Goal: Transaction & Acquisition: Purchase product/service

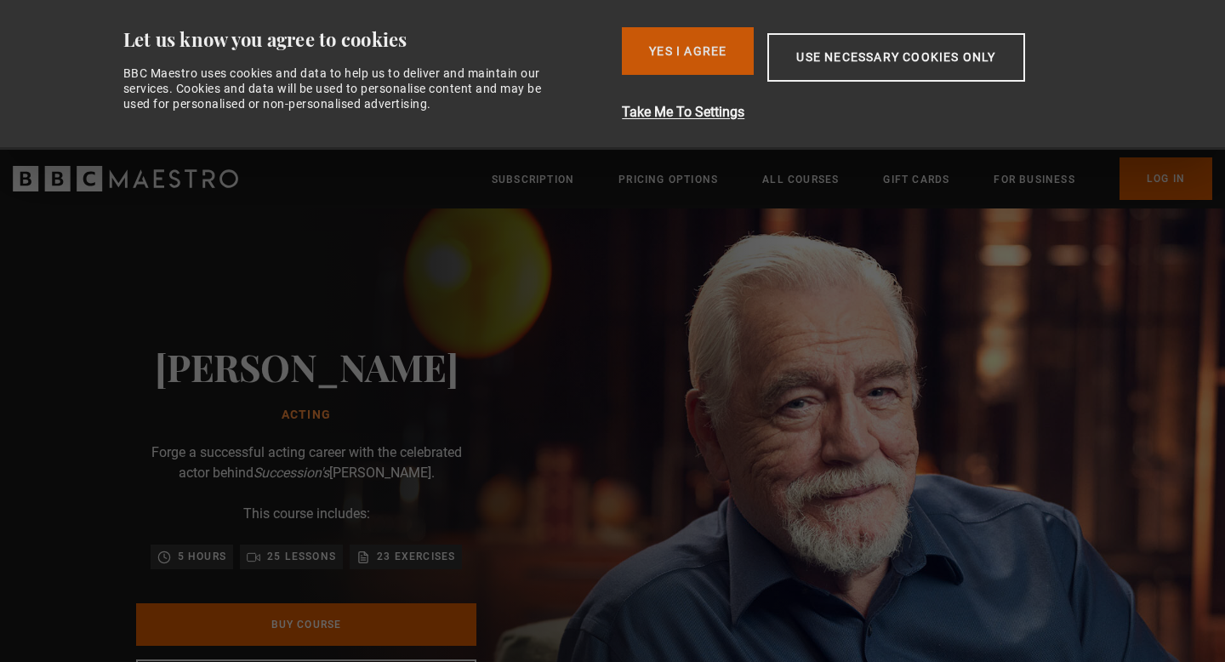
click at [696, 44] on button "Yes I Agree" at bounding box center [688, 51] width 132 height 48
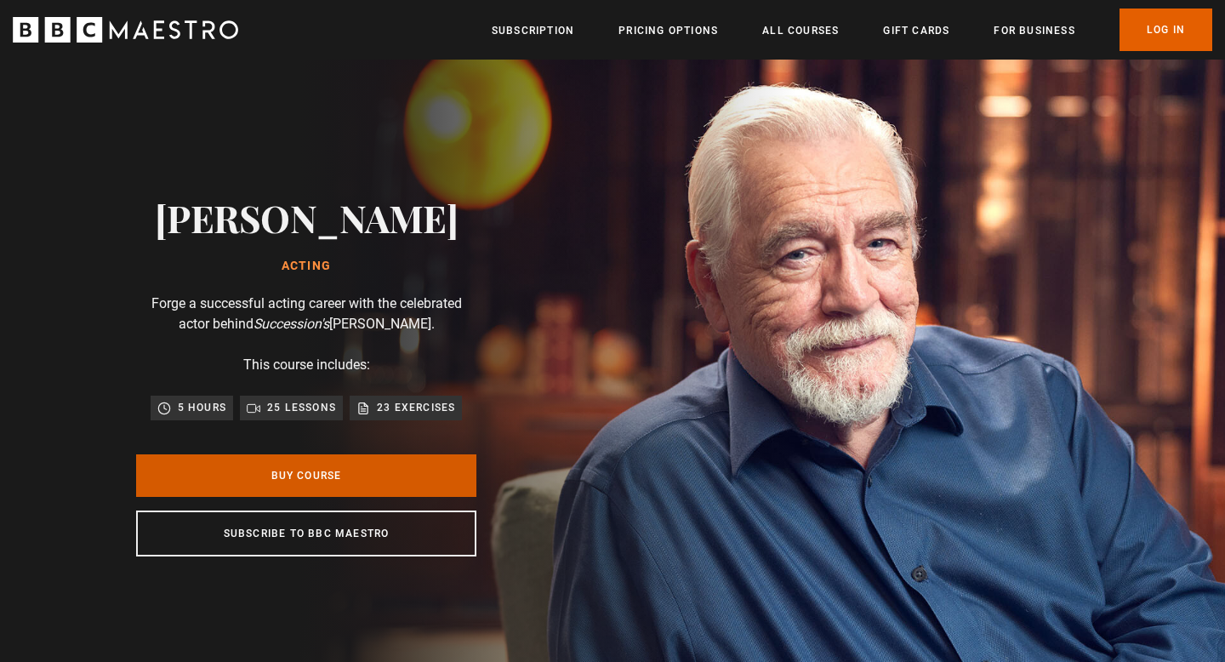
click at [295, 481] on link "Buy Course" at bounding box center [306, 475] width 340 height 43
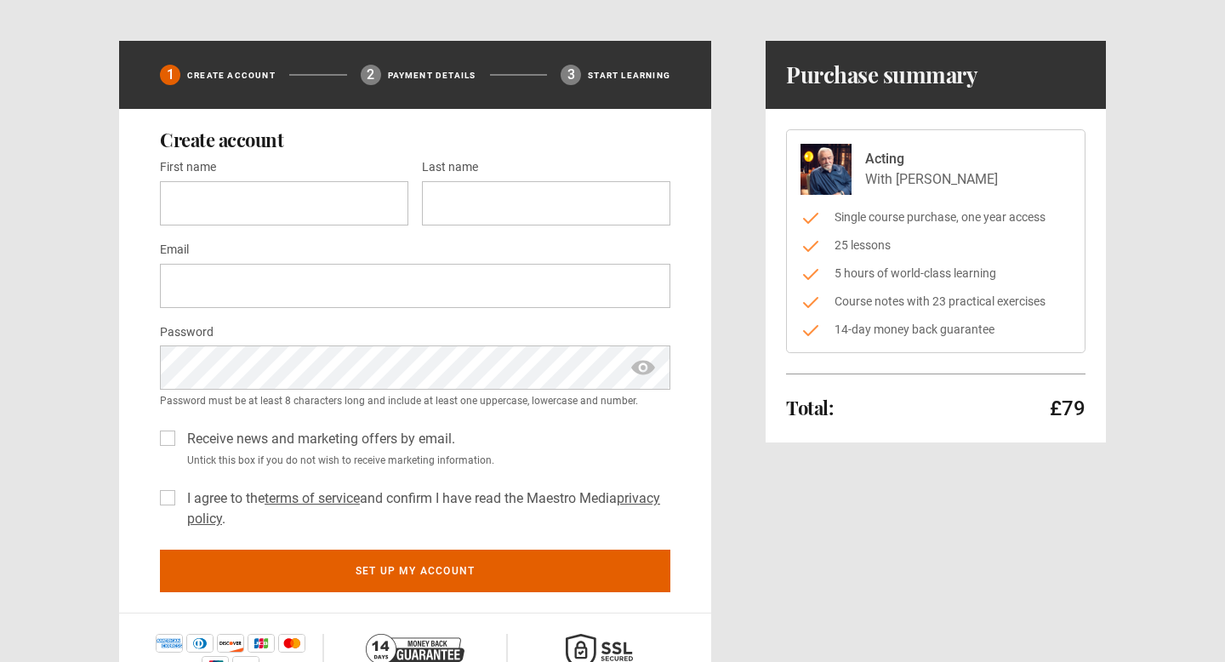
scroll to position [64, 0]
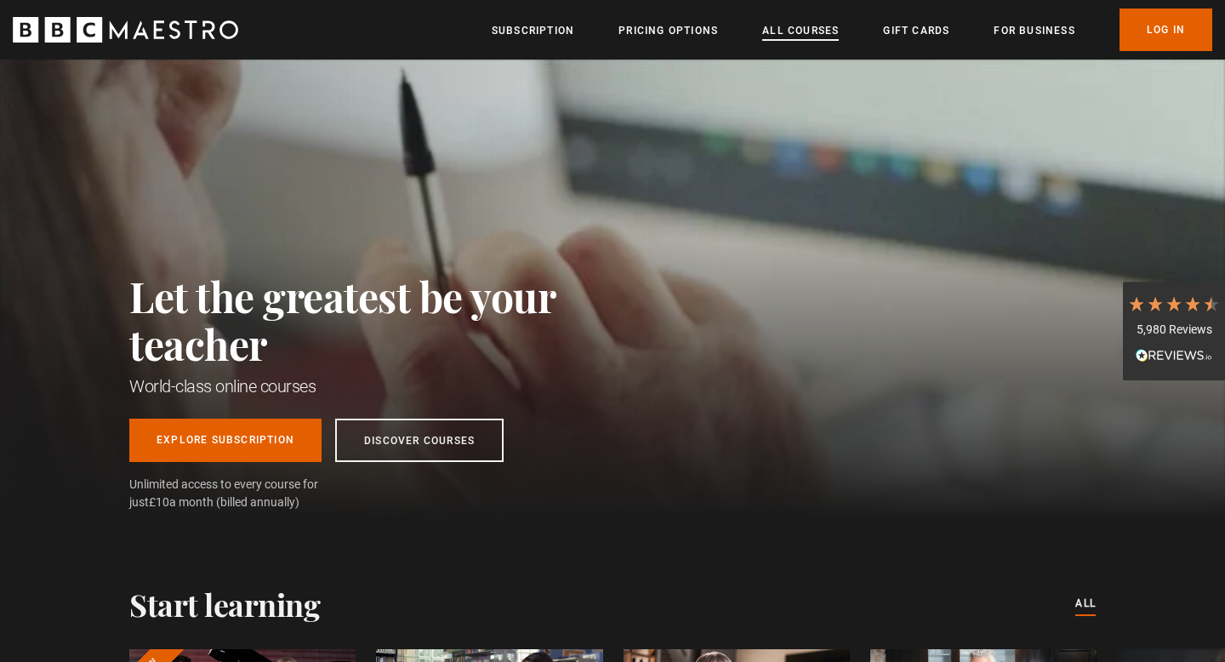
click at [799, 31] on link "All Courses" at bounding box center [800, 30] width 77 height 17
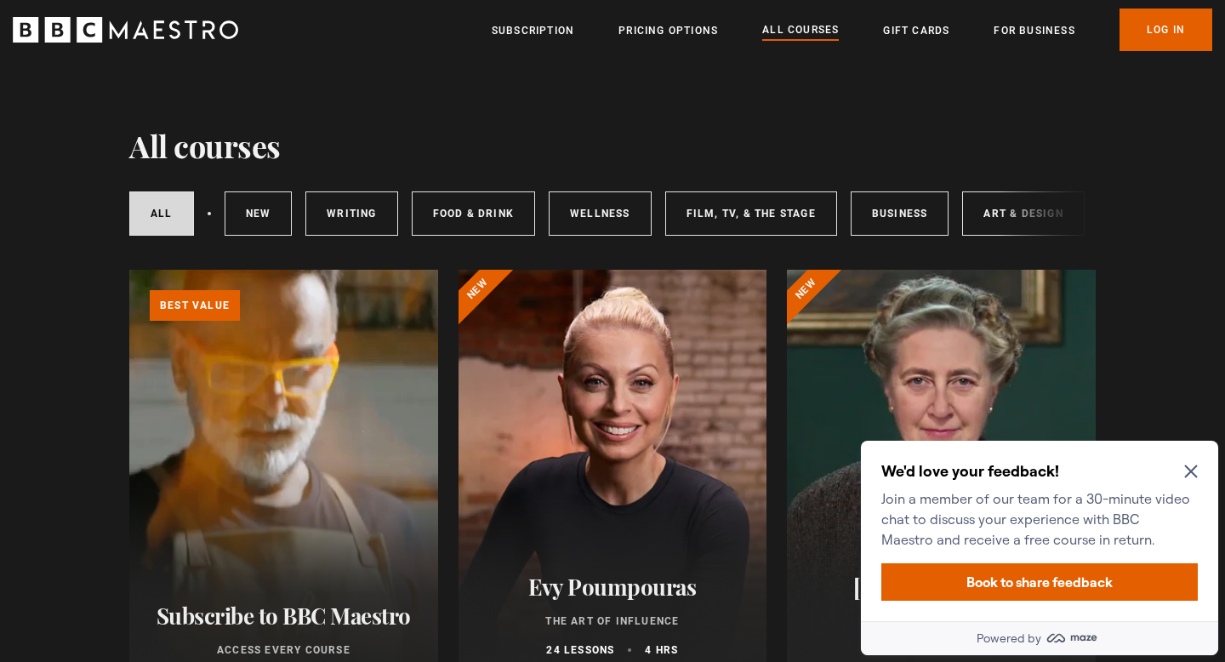
click at [1197, 475] on icon "Close Maze Prompt" at bounding box center [1191, 471] width 14 height 14
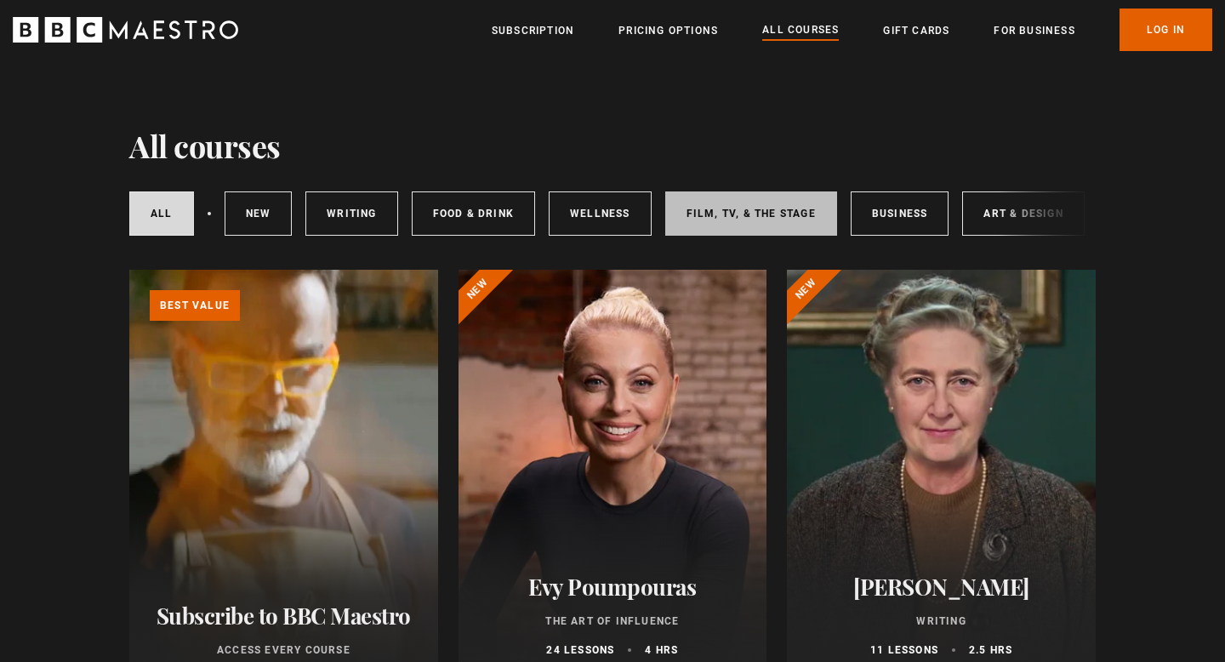
click at [743, 198] on link "Film, TV, & The Stage" at bounding box center [751, 213] width 172 height 44
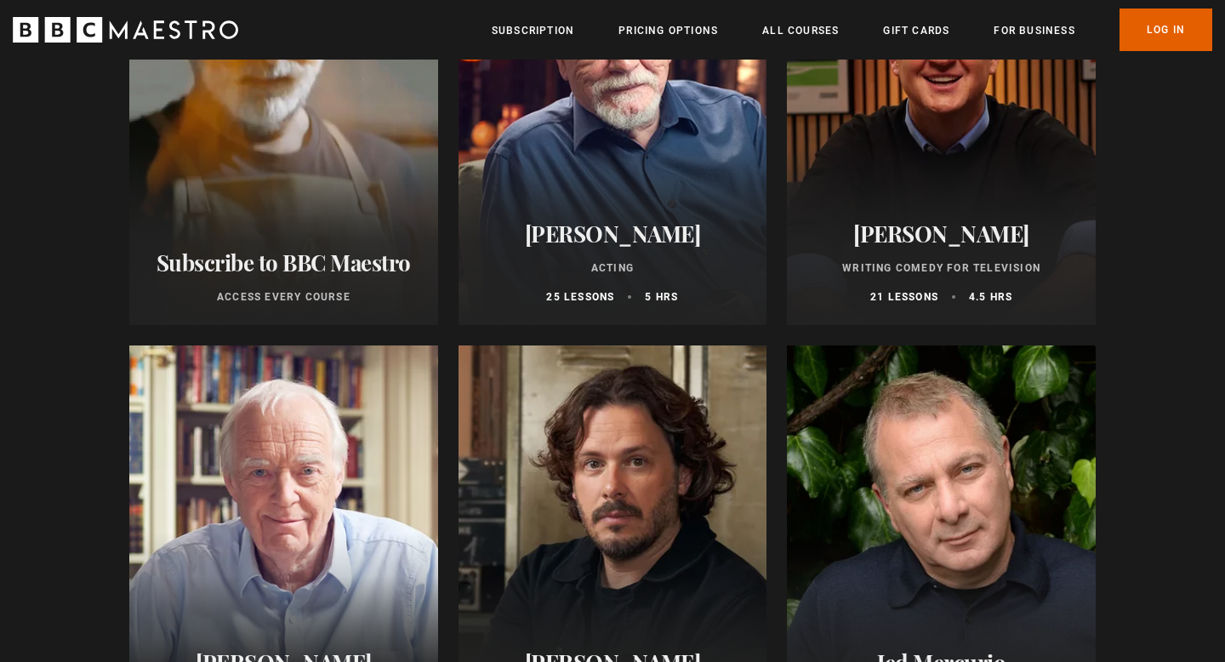
scroll to position [292, 0]
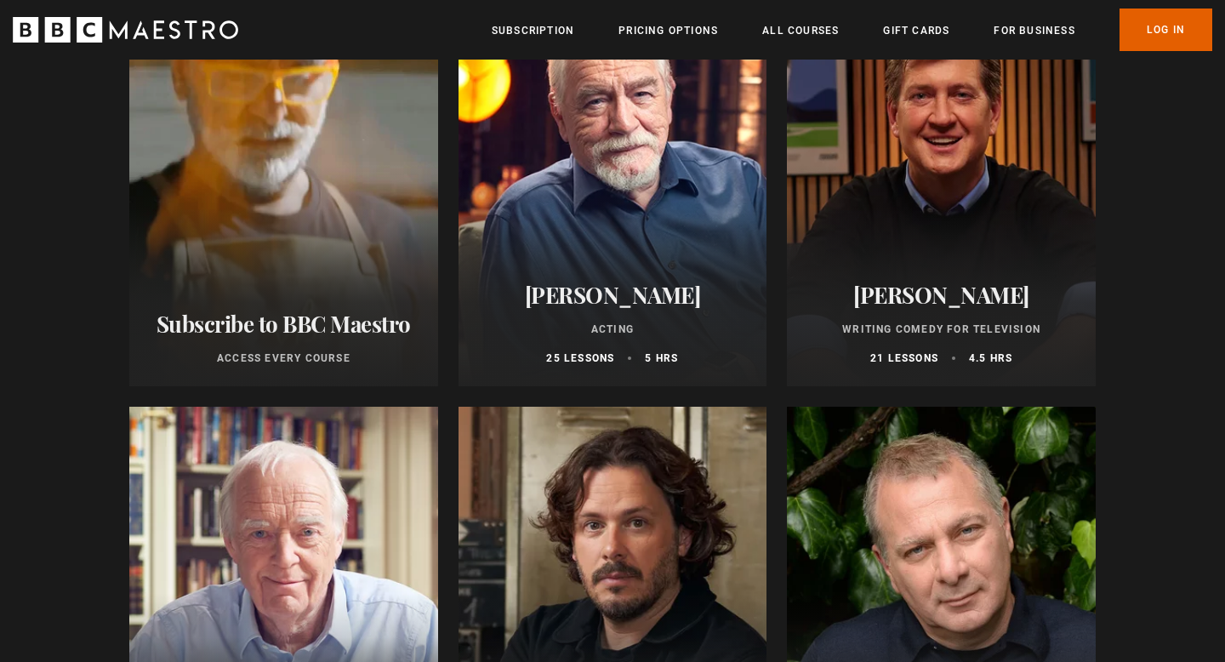
click at [567, 222] on div at bounding box center [612, 182] width 309 height 408
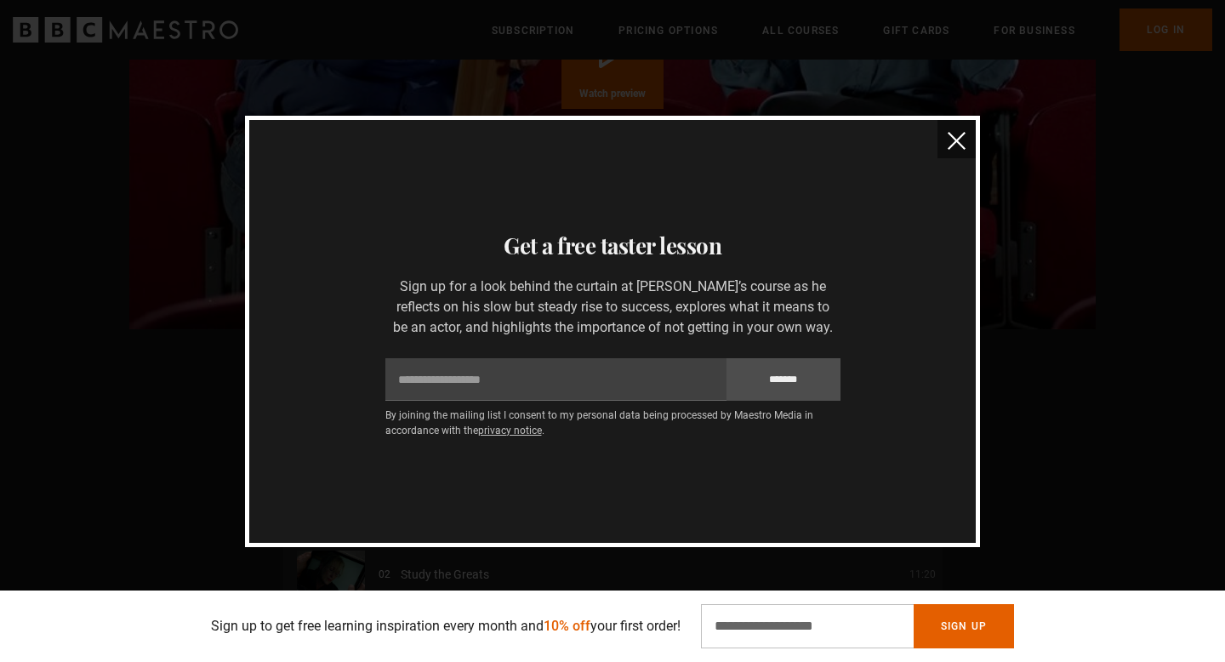
scroll to position [2310, 0]
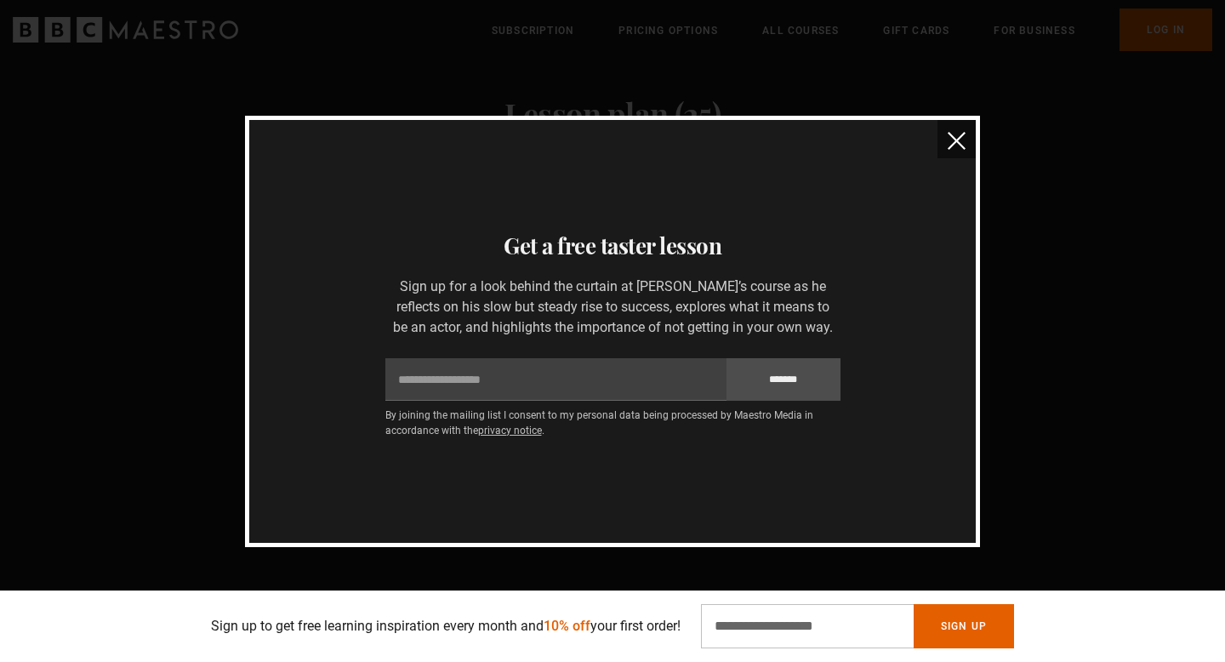
click at [959, 145] on img "close" at bounding box center [956, 141] width 18 height 18
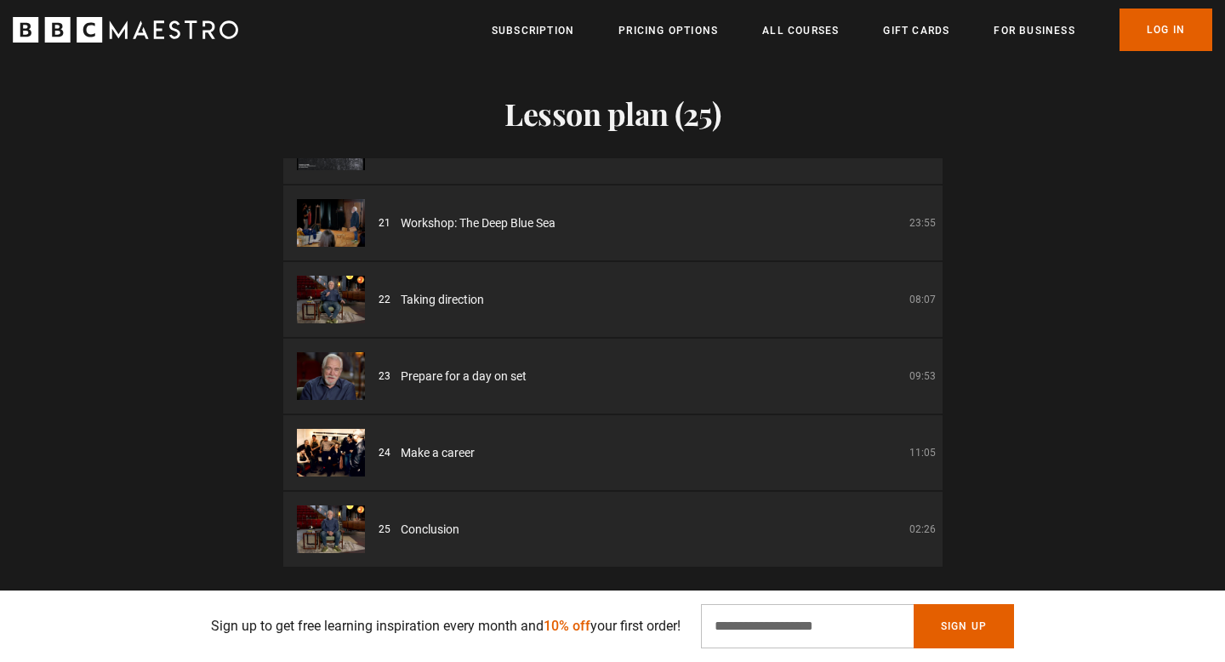
scroll to position [2311, 0]
